Goal: Information Seeking & Learning: Stay updated

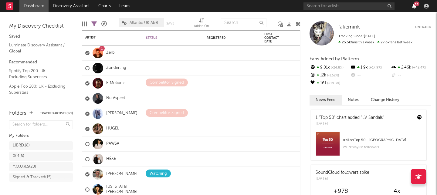
click at [413, 5] on icon "button" at bounding box center [414, 6] width 4 height 5
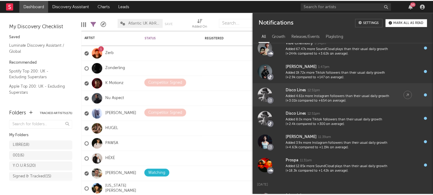
scroll to position [66, 0]
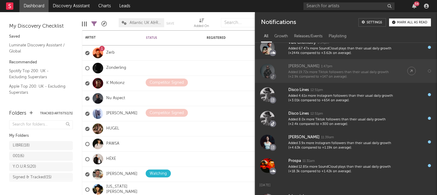
click at [326, 78] on div "Added 19.72x more Tiktok followers than their usual daily growth (+2.9k compare…" at bounding box center [341, 74] width 107 height 9
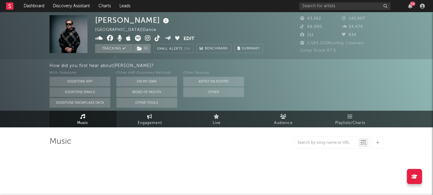
select select "6m"
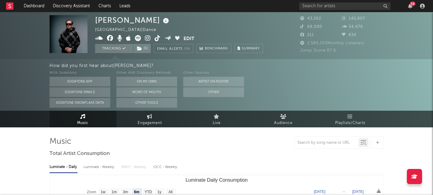
click at [158, 36] on icon at bounding box center [158, 38] width 6 height 6
click at [410, 6] on icon "button" at bounding box center [410, 6] width 4 height 5
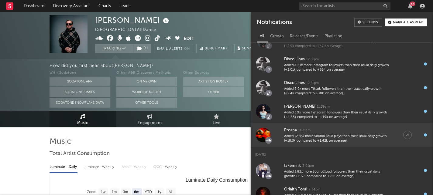
scroll to position [173, 0]
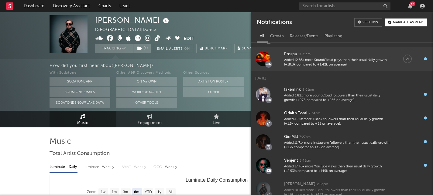
click at [300, 60] on div "Added 12.85x more SoundCloud plays than their usual daily growth (+18.3k compar…" at bounding box center [337, 62] width 107 height 9
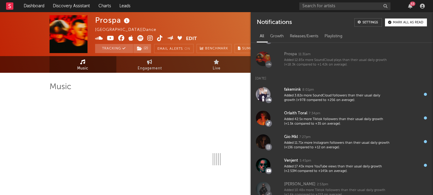
click at [100, 39] on icon at bounding box center [99, 38] width 8 height 6
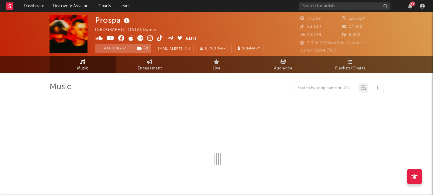
select select "6m"
